Goal: Task Accomplishment & Management: Complete application form

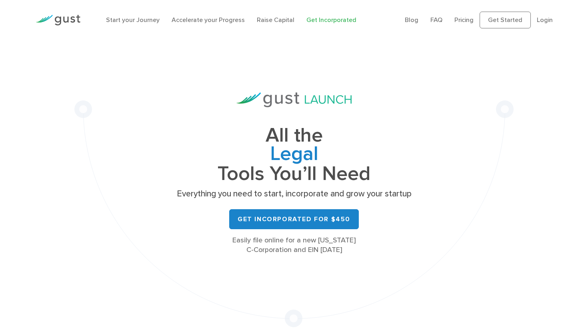
click at [488, 24] on li "Login" at bounding box center [544, 20] width 16 height 10
click at [488, 16] on link "Login" at bounding box center [544, 20] width 16 height 8
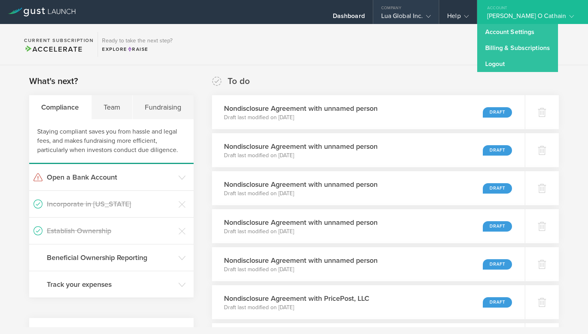
click at [424, 22] on div "Lua Global Inc." at bounding box center [406, 18] width 50 height 12
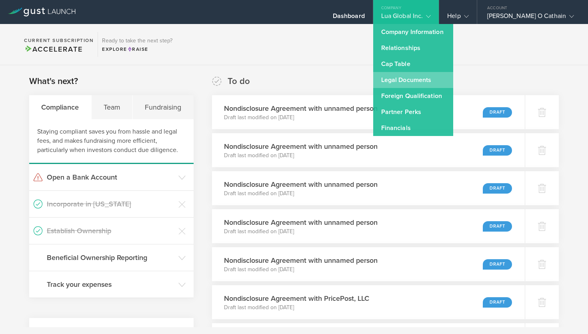
click at [421, 85] on link "Legal Documents" at bounding box center [413, 80] width 80 height 16
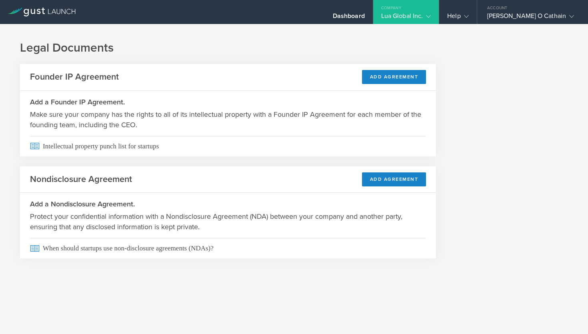
click at [419, 14] on div "Lua Global Inc." at bounding box center [406, 18] width 50 height 12
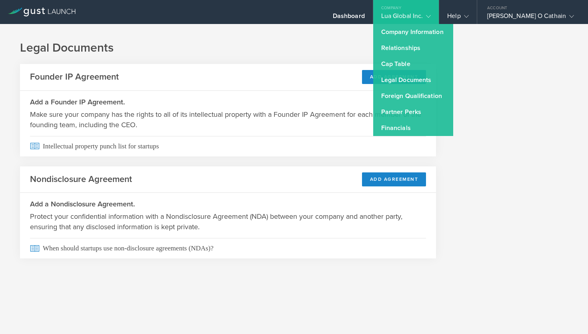
click at [332, 177] on header "Nondisclosure Agreement Add Agreement" at bounding box center [228, 179] width 416 height 27
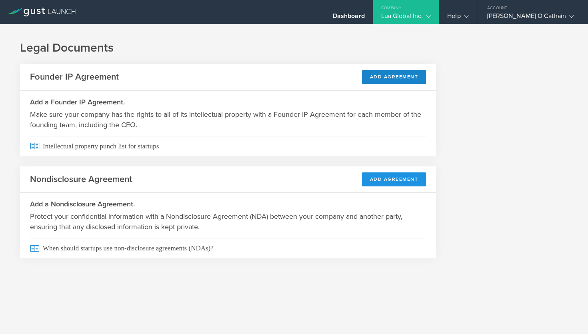
click at [392, 177] on button "Add Agreement" at bounding box center [394, 179] width 64 height 14
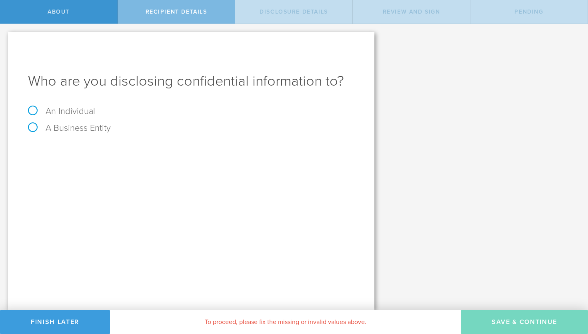
click at [72, 127] on label "A Business Entity" at bounding box center [69, 128] width 83 height 10
click at [5, 37] on input "A Business Entity" at bounding box center [2, 30] width 5 height 13
radio input "true"
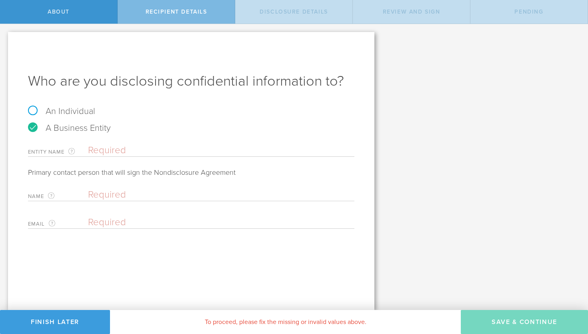
click at [117, 149] on input "text" at bounding box center [221, 150] width 266 height 12
type input "Hemas Limited"
click at [159, 187] on div "Name The first and last name of the person that is signing on behalf of the bus…" at bounding box center [191, 193] width 326 height 16
click at [137, 197] on input "text" at bounding box center [219, 195] width 262 height 12
paste input "Sunera Tennakoon"
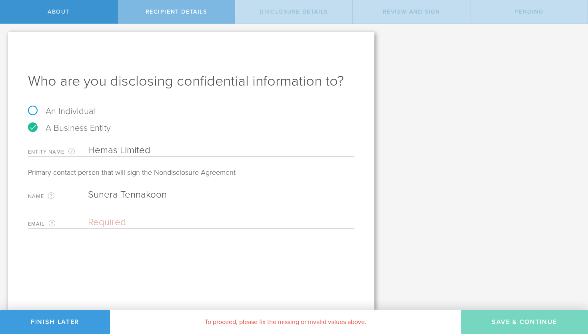
type input "Sunera Tennakoon"
click at [132, 221] on input "email" at bounding box center [219, 222] width 262 height 12
paste input "[EMAIL_ADDRESS][DOMAIN_NAME]"
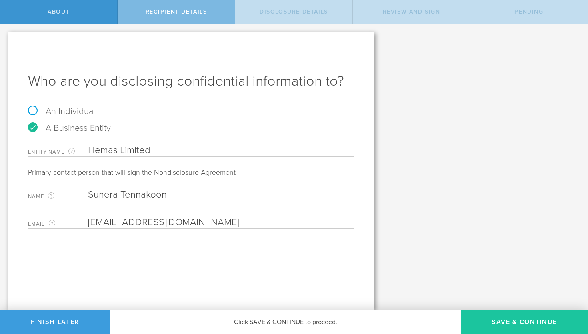
type input "[EMAIL_ADDRESS][DOMAIN_NAME]"
click at [523, 323] on button "Save & Continue" at bounding box center [523, 322] width 127 height 24
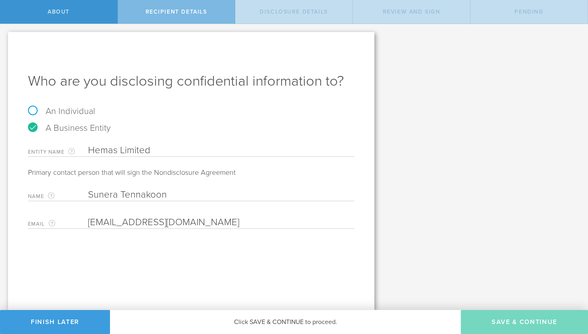
select select "string:5 years"
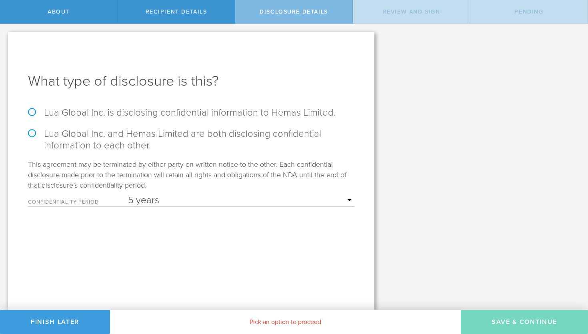
click at [112, 134] on label "Lua Global Inc. and Hemas Limited are both disclosing confidential information …" at bounding box center [191, 139] width 326 height 23
click at [5, 41] on input "Lua Global Inc. and Hemas Limited are both disclosing confidential information …" at bounding box center [2, 32] width 5 height 17
radio input "true"
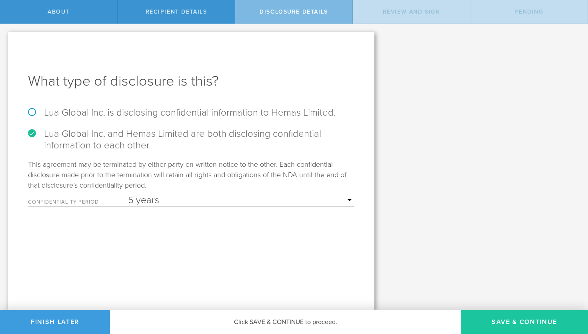
click at [515, 324] on button "Save & Continue" at bounding box center [523, 322] width 127 height 24
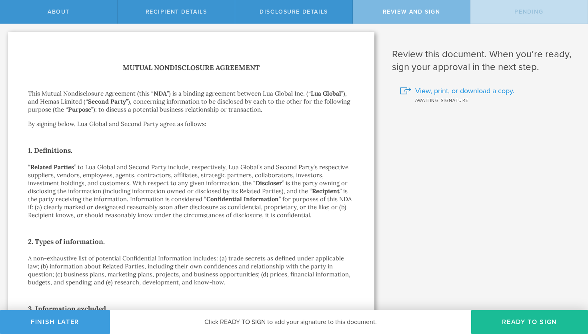
click at [462, 89] on span "View, print, or download a copy." at bounding box center [464, 91] width 99 height 10
